Goal: Contribute content

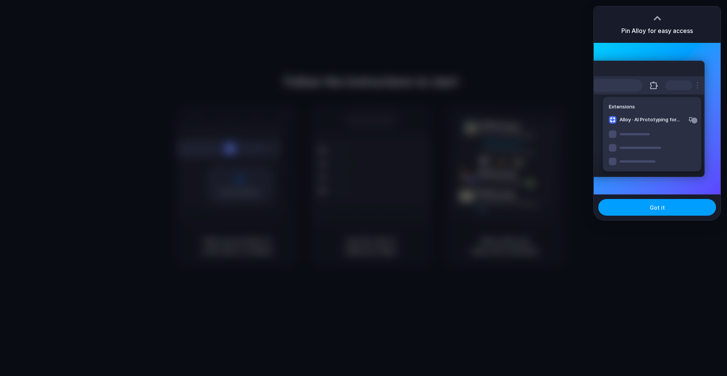
click at [627, 211] on button "Got it" at bounding box center [657, 207] width 118 height 17
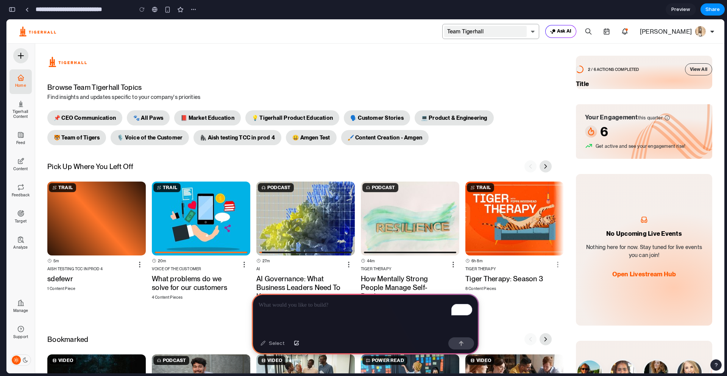
click at [375, 308] on p "To enrich screen reader interactions, please activate Accessibility in Grammarl…" at bounding box center [366, 304] width 214 height 9
click at [309, 305] on p "**********" at bounding box center [366, 304] width 214 height 9
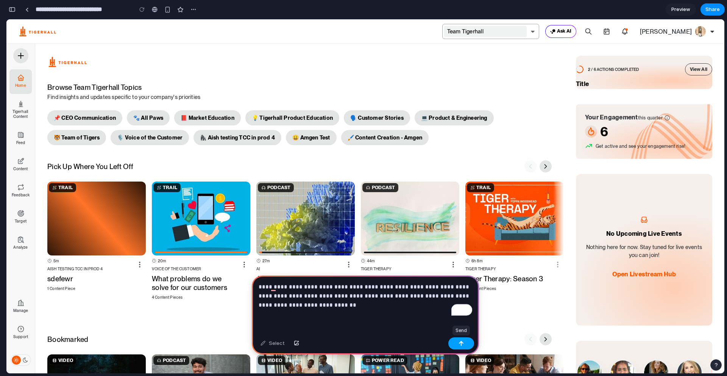
click at [464, 339] on button "button" at bounding box center [461, 343] width 26 height 12
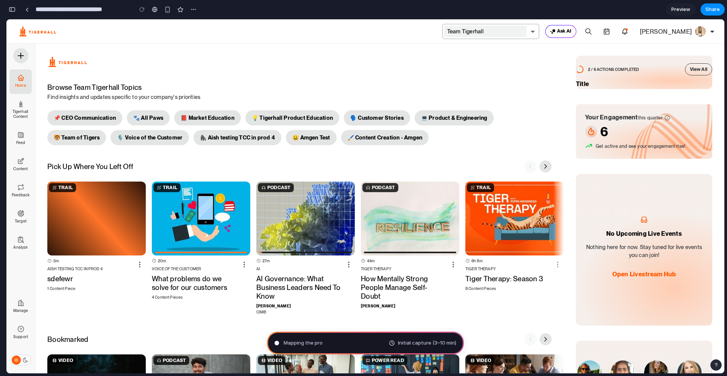
scroll to position [0, 7]
type input "**********"
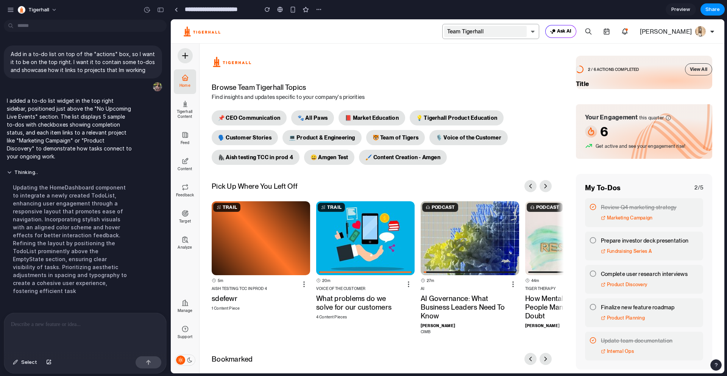
scroll to position [0, 0]
click at [14, 171] on button "Thinking" at bounding box center [70, 172] width 127 height 6
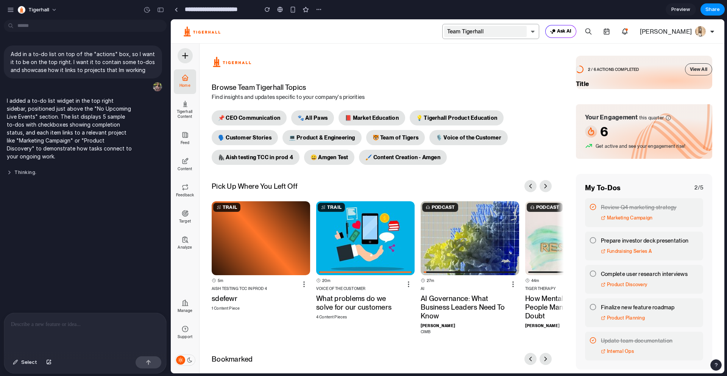
click at [14, 171] on button "Thinking ." at bounding box center [70, 172] width 127 height 6
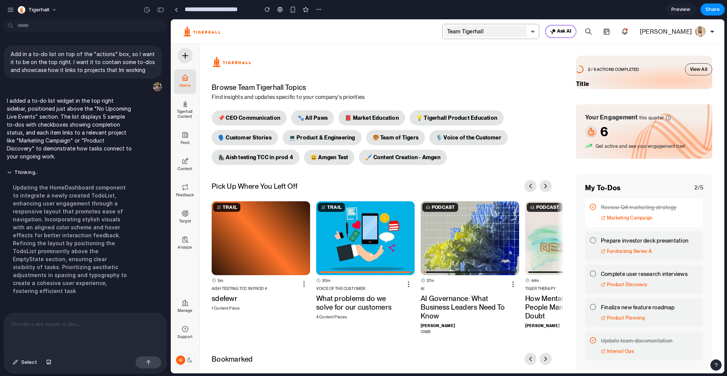
click at [621, 209] on div "Review Q4 marketing strategy" at bounding box center [650, 207] width 98 height 9
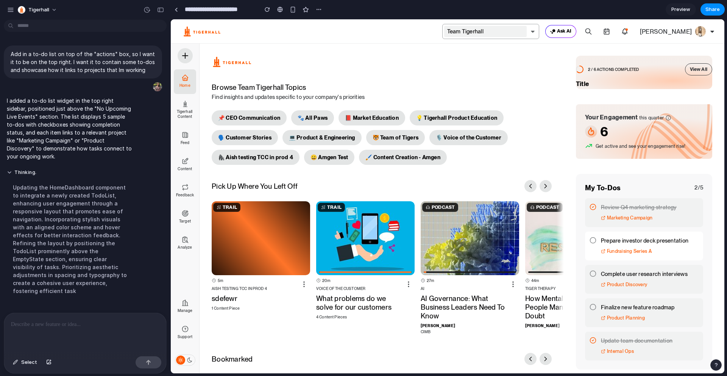
click at [597, 251] on div "Prepare investor deck presentation Fundraising Series A" at bounding box center [644, 245] width 118 height 29
click at [611, 250] on span "Fundraising Series A" at bounding box center [629, 251] width 45 height 9
click at [594, 241] on icon at bounding box center [593, 240] width 7 height 7
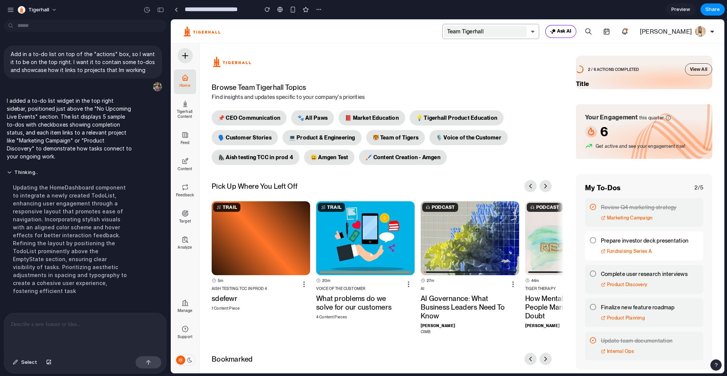
click at [594, 241] on icon at bounding box center [593, 240] width 7 height 7
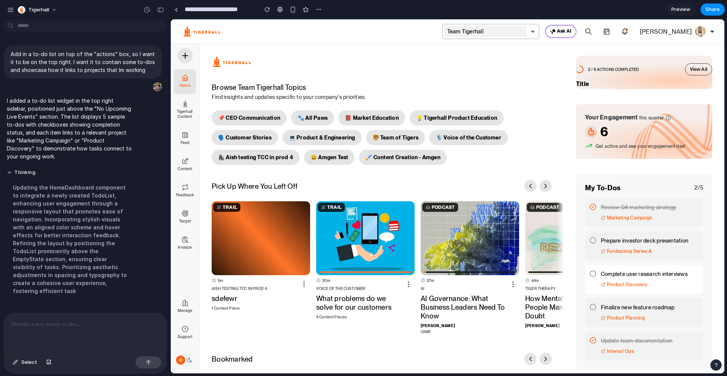
click at [592, 276] on icon at bounding box center [593, 273] width 7 height 7
click at [615, 273] on div "Complete user research interviews" at bounding box center [650, 273] width 98 height 9
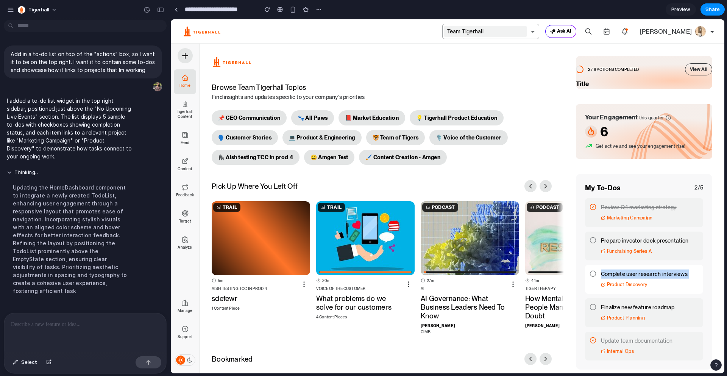
click at [615, 273] on div "Complete user research interviews" at bounding box center [650, 273] width 98 height 9
click at [592, 267] on div "Complete user research interviews Product Discovery" at bounding box center [644, 279] width 118 height 29
click at [592, 273] on icon at bounding box center [593, 273] width 7 height 7
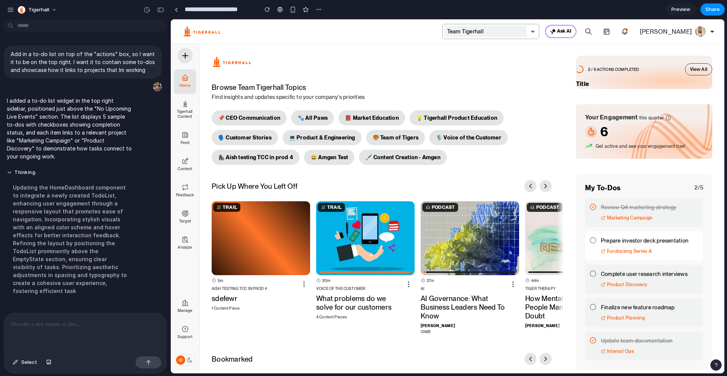
click at [592, 239] on icon at bounding box center [593, 240] width 7 height 7
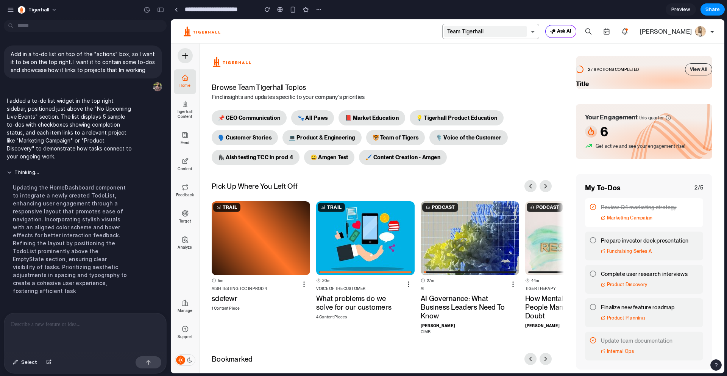
click at [592, 209] on icon at bounding box center [593, 206] width 7 height 7
click at [592, 208] on icon at bounding box center [593, 206] width 7 height 7
click at [105, 332] on div at bounding box center [85, 333] width 162 height 40
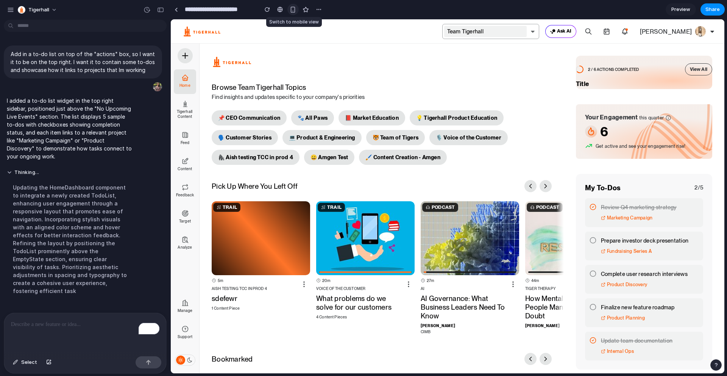
click at [293, 8] on div "button" at bounding box center [293, 9] width 6 height 6
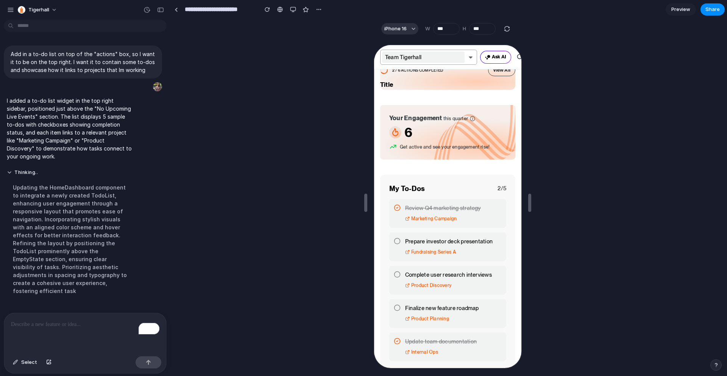
scroll to position [833, 0]
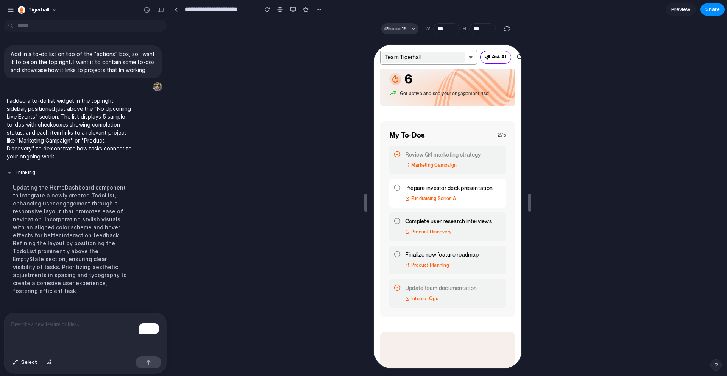
click at [397, 188] on icon at bounding box center [396, 186] width 7 height 7
click at [296, 11] on div "button" at bounding box center [293, 9] width 6 height 6
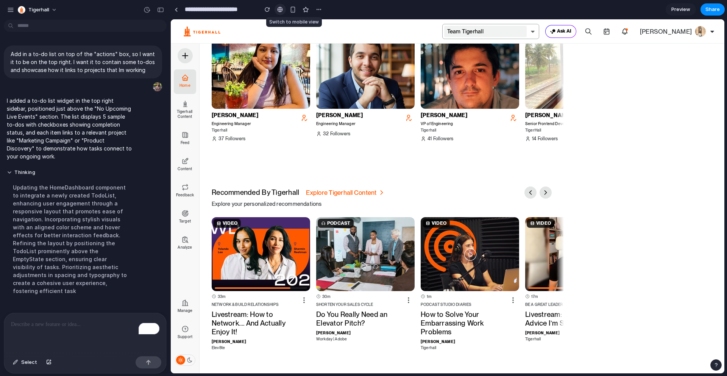
scroll to position [694, 0]
click at [318, 10] on div "button" at bounding box center [319, 9] width 6 height 6
click at [275, 35] on div "Duplicate Delete" at bounding box center [363, 188] width 727 height 376
click at [177, 9] on div at bounding box center [176, 10] width 3 height 4
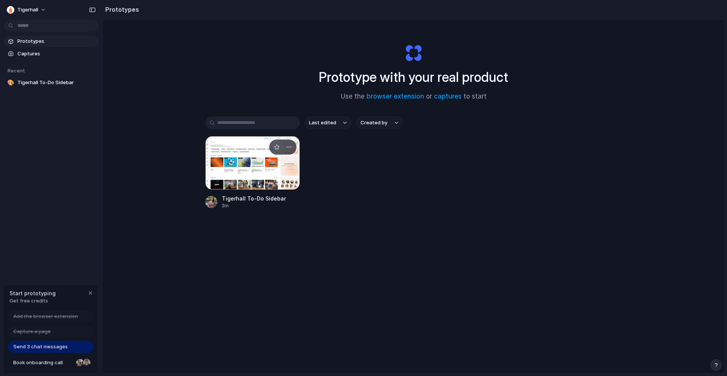
click at [240, 159] on div at bounding box center [252, 163] width 95 height 54
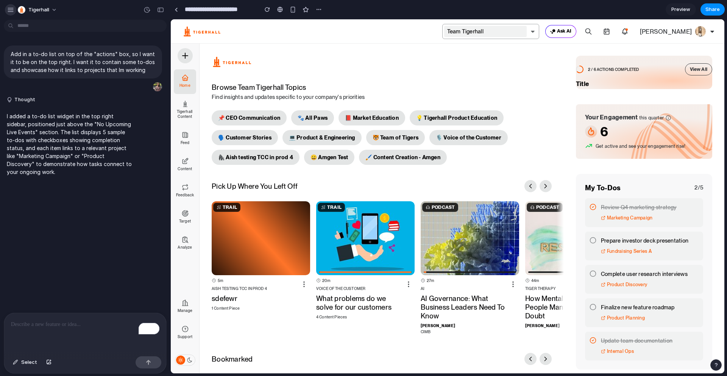
click at [11, 12] on div "button" at bounding box center [10, 9] width 7 height 7
click at [51, 14] on button "Tigerhall" at bounding box center [38, 10] width 46 height 12
click at [620, 64] on div "Settings Invite members Change theme Sign out" at bounding box center [363, 188] width 727 height 376
drag, startPoint x: 604, startPoint y: 182, endPoint x: 627, endPoint y: 185, distance: 23.7
click at [627, 185] on div "My To-Dos 2 / 5 Review Q4 marketing strategy Marketing Campaign Prepare investo…" at bounding box center [644, 271] width 136 height 195
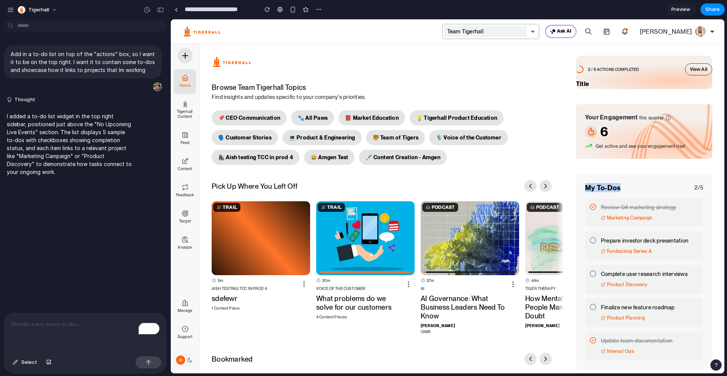
click at [589, 172] on div "2 / 6 ACTIONS COMPLETED View All Title Your Engagement this quarter 6 Get activ…" at bounding box center [644, 365] width 136 height 618
click at [50, 324] on p "To enrich screen reader interactions, please activate Accessibility in Grammarl…" at bounding box center [85, 324] width 148 height 9
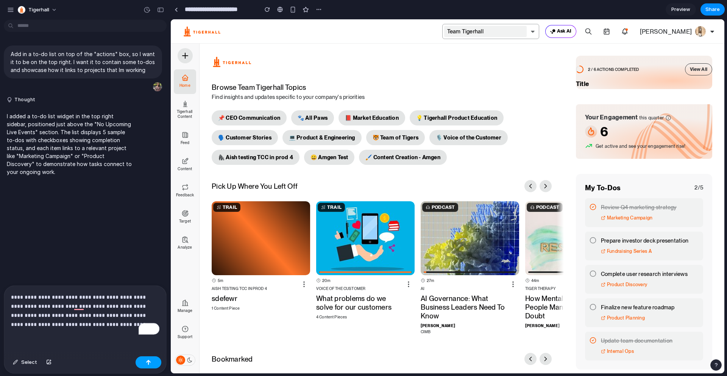
click at [154, 365] on button "button" at bounding box center [149, 362] width 26 height 12
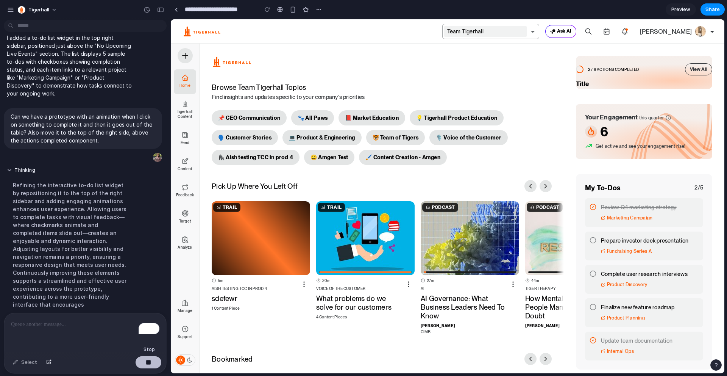
scroll to position [103, 0]
